Goal: Navigation & Orientation: Find specific page/section

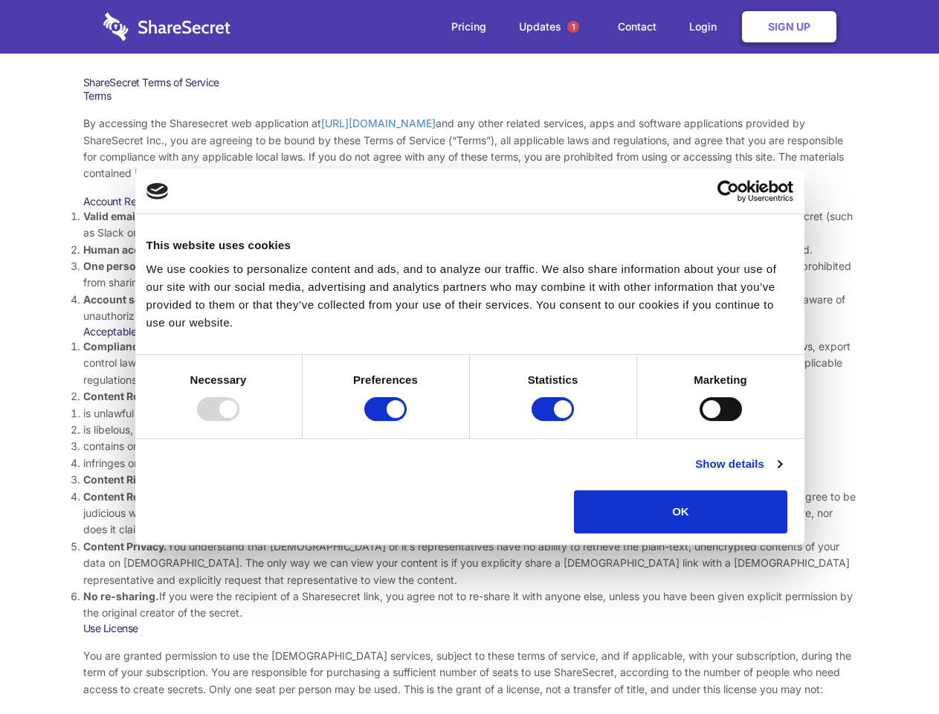
click at [469, 357] on li "Compliance with local laws and regulations. Your use of the Sharesecret must no…" at bounding box center [470, 363] width 774 height 50
click at [240, 421] on div at bounding box center [218, 409] width 42 height 24
click at [407, 421] on input "Preferences" at bounding box center [385, 409] width 42 height 24
checkbox input "false"
click at [555, 421] on input "Statistics" at bounding box center [553, 409] width 42 height 24
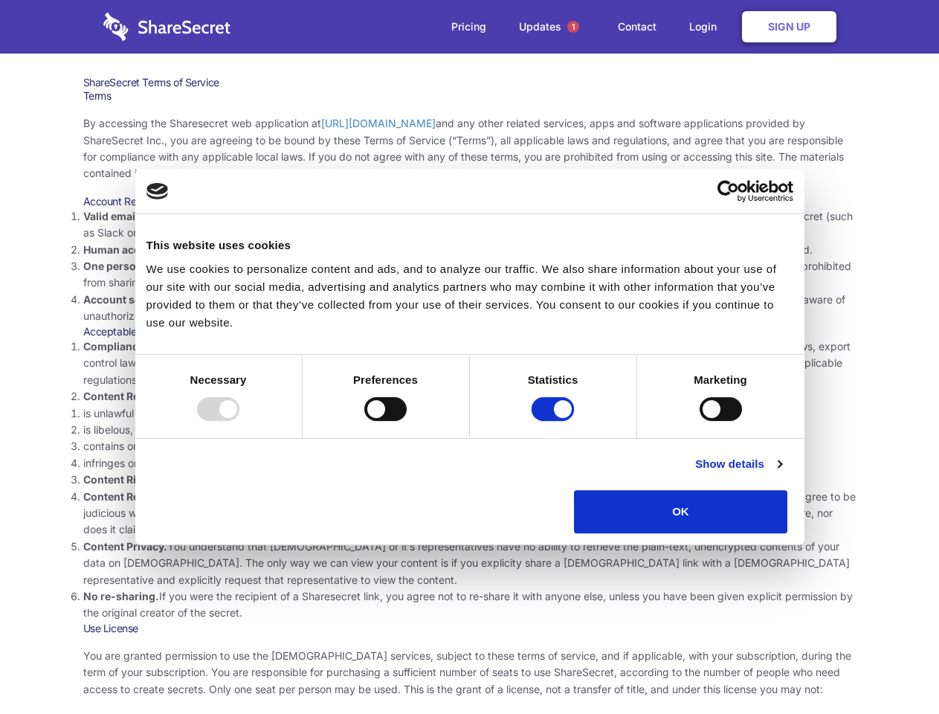
checkbox input "false"
click at [700, 421] on input "Marketing" at bounding box center [721, 409] width 42 height 24
checkbox input "true"
click at [782, 473] on link "Show details" at bounding box center [738, 464] width 86 height 18
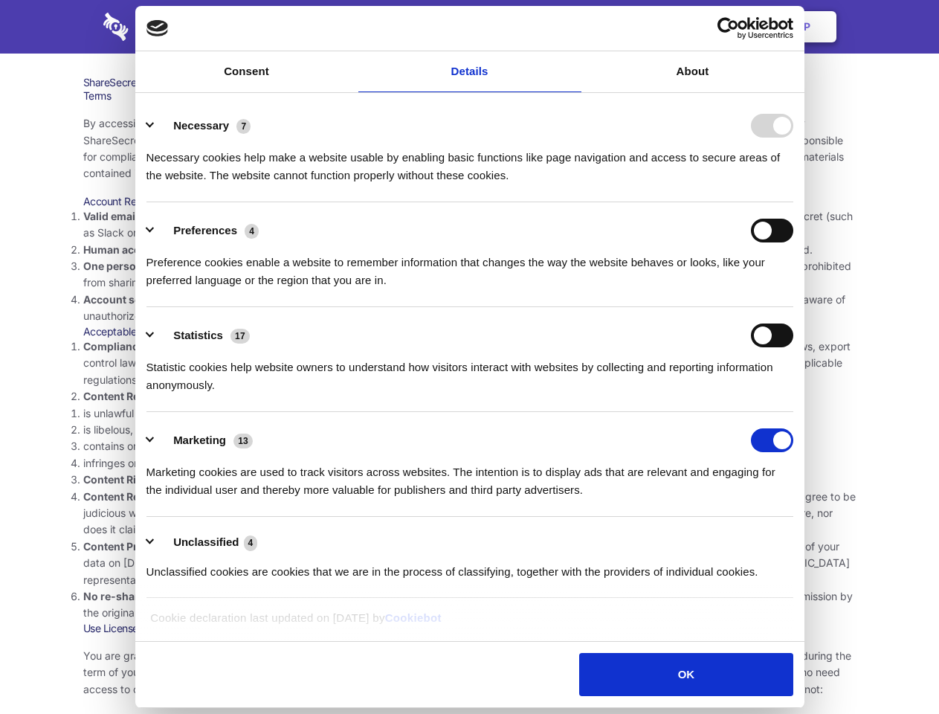
click at [800, 539] on ul "Necessary 7 Necessary cookies help make a website usable by enabling basic func…" at bounding box center [469, 347] width 661 height 501
click at [573, 27] on span "1" at bounding box center [574, 27] width 12 height 12
